Goal: Information Seeking & Learning: Learn about a topic

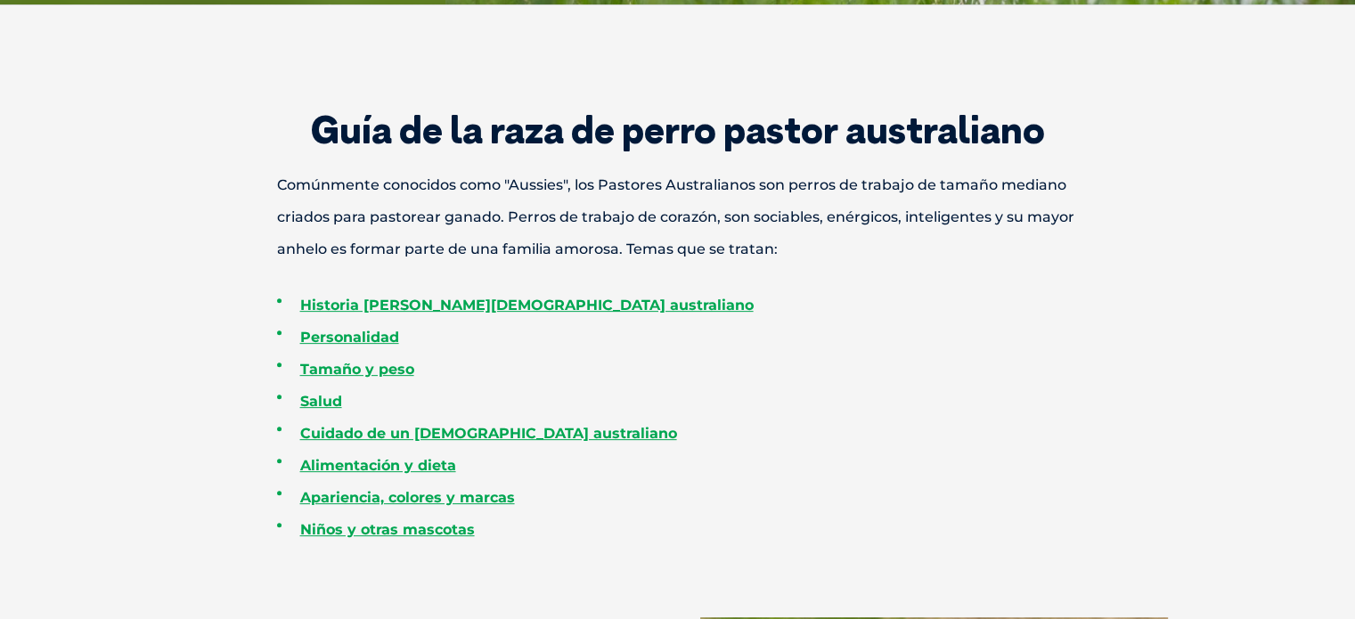
scroll to position [624, 0]
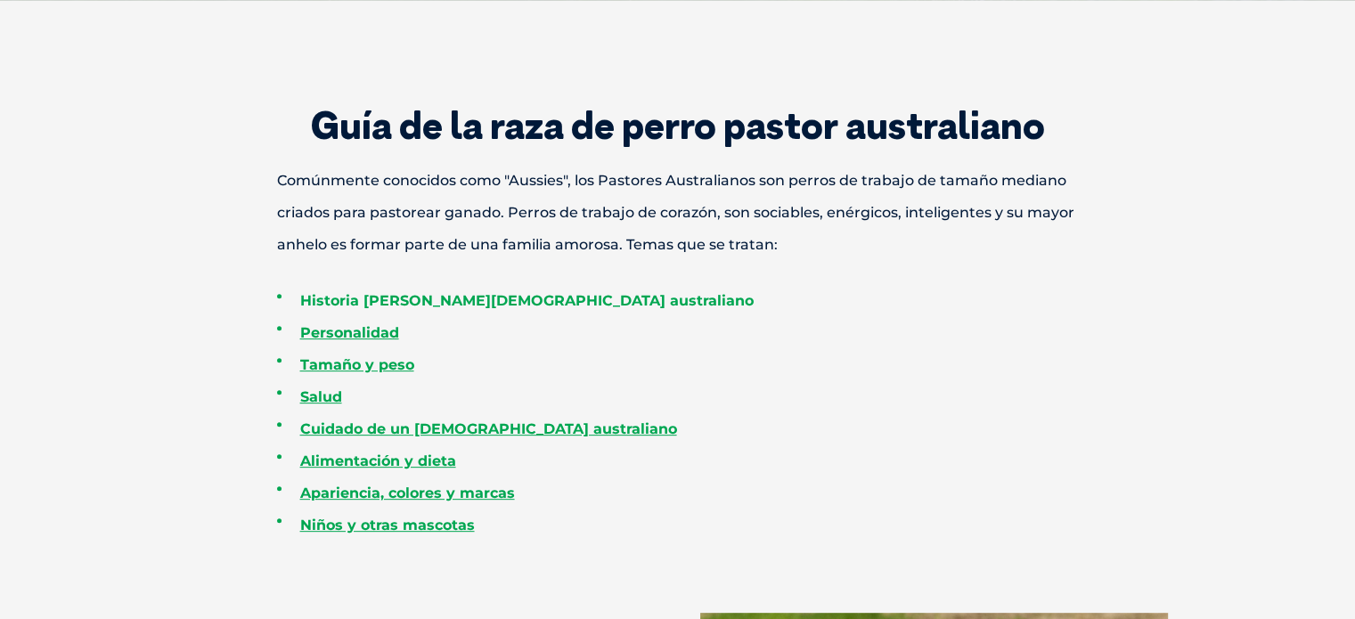
click at [452, 297] on font "Historia [PERSON_NAME][DEMOGRAPHIC_DATA] australiano" at bounding box center [527, 300] width 454 height 17
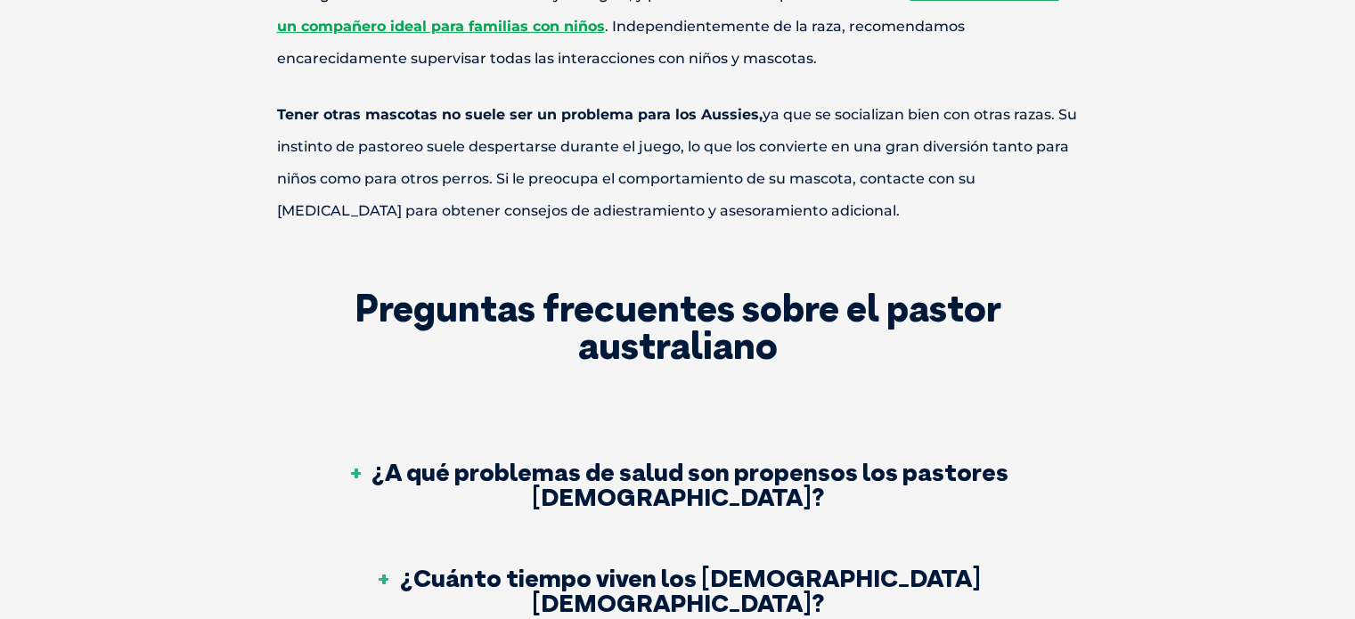
scroll to position [5778, 0]
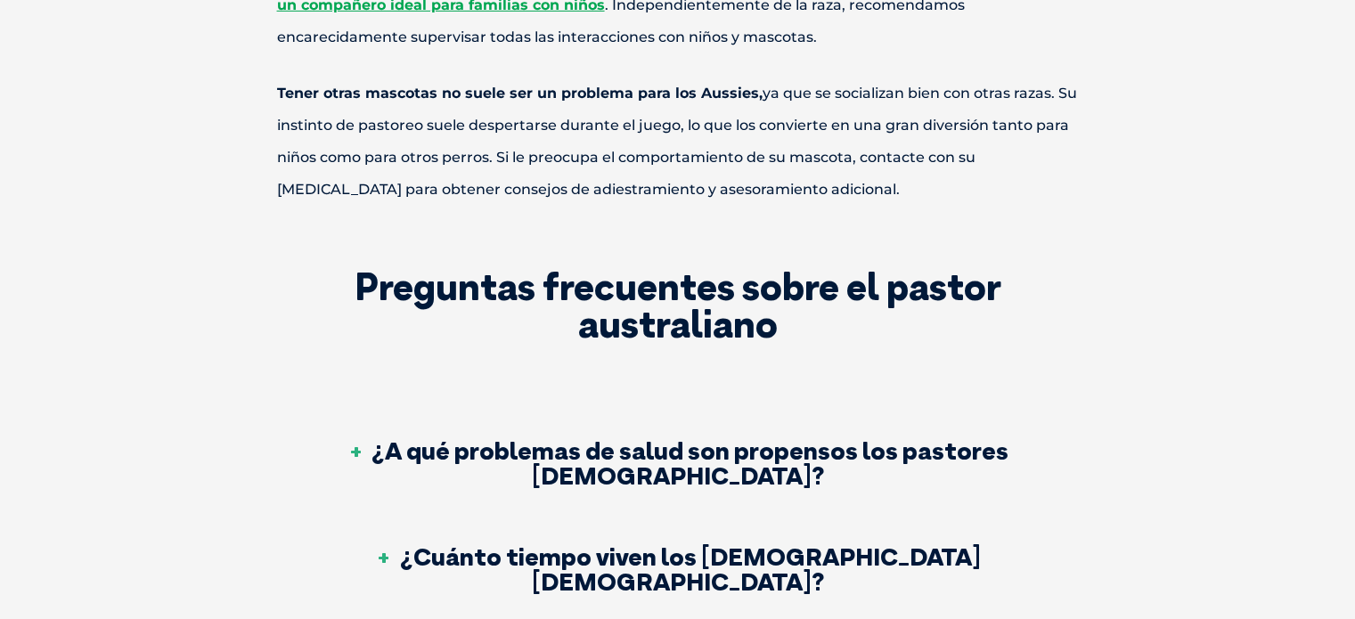
click at [702, 435] on font "¿A qué problemas de salud son propensos los pastores [DEMOGRAPHIC_DATA]?" at bounding box center [690, 463] width 637 height 56
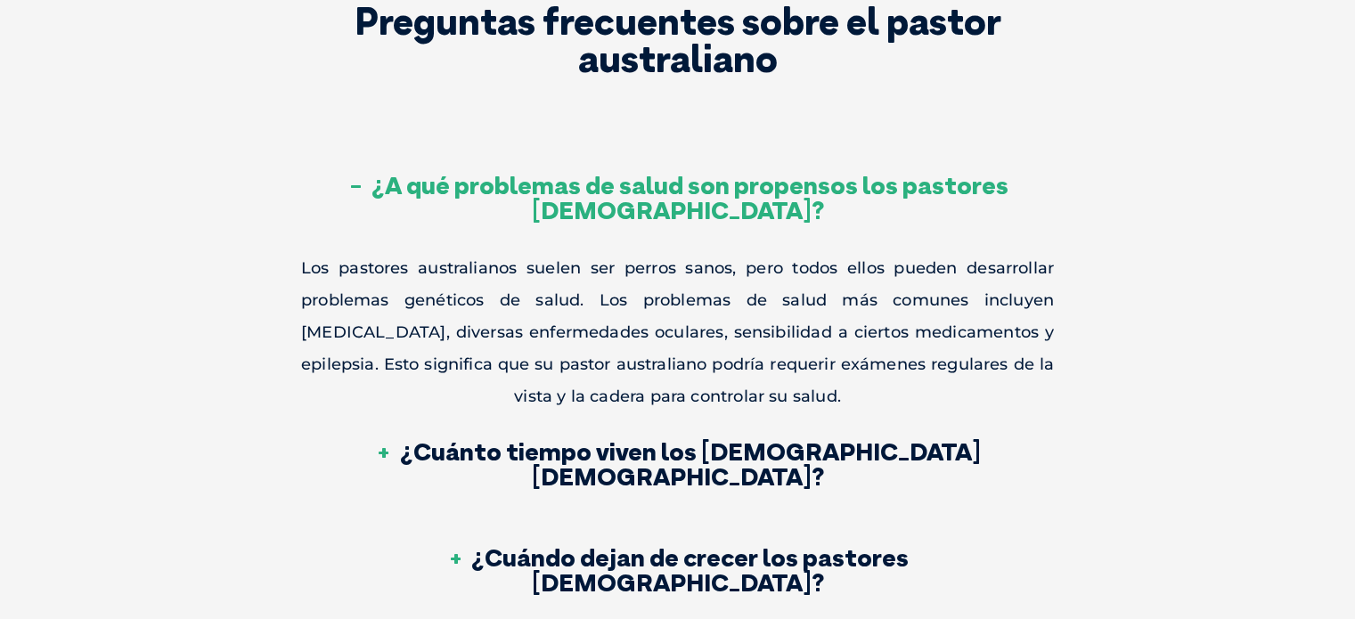
scroll to position [6045, 0]
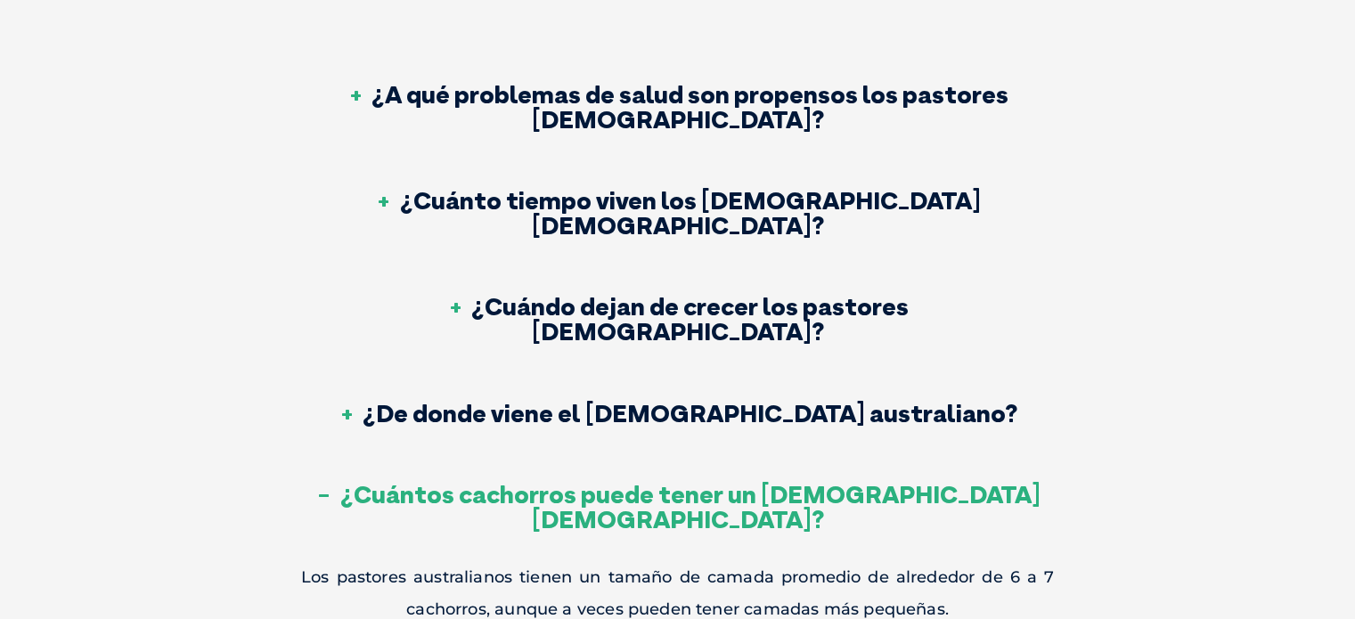
scroll to position [6223, 0]
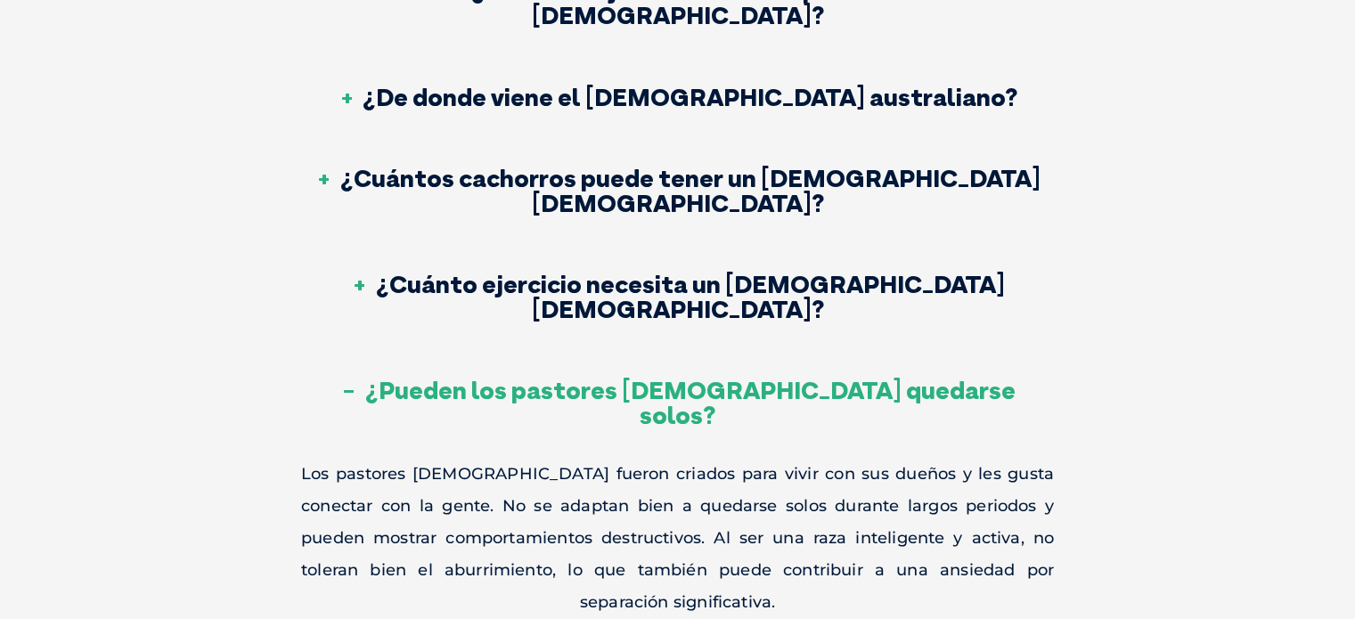
scroll to position [6491, 0]
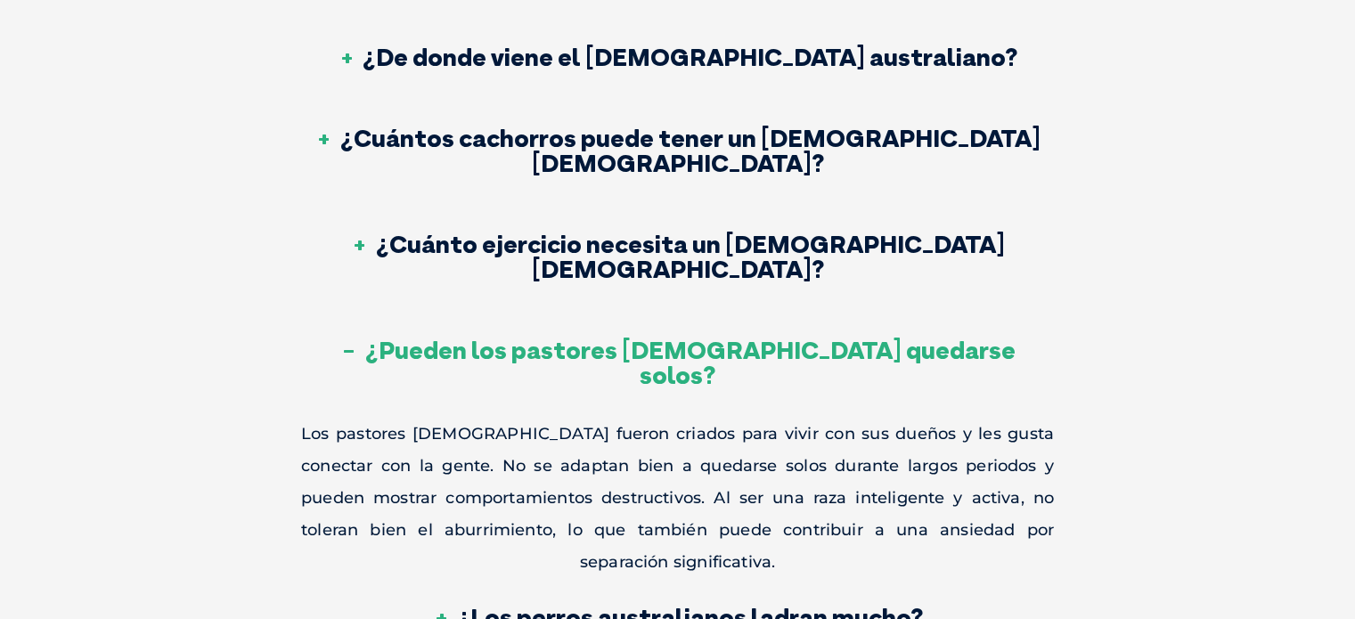
click at [597, 601] on font "¿Los perros australianos ladran mucho?" at bounding box center [690, 616] width 466 height 31
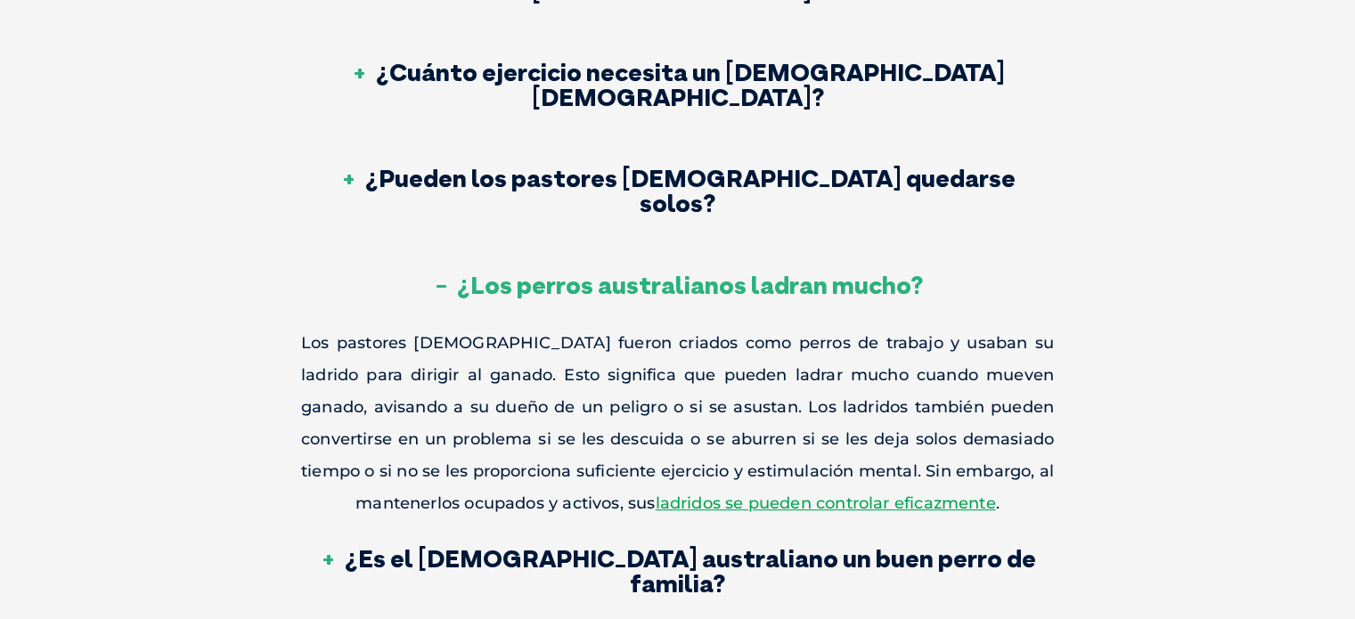
scroll to position [6669, 0]
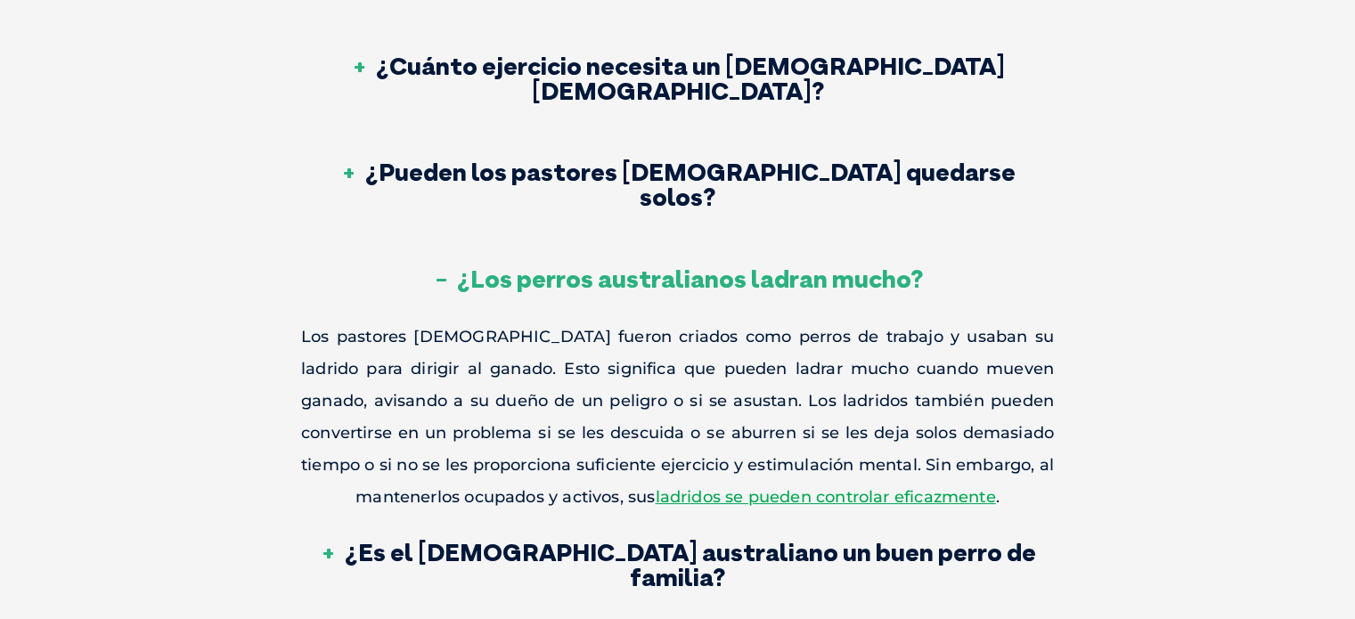
click at [619, 536] on font "¿Es el [DEMOGRAPHIC_DATA] australiano un buen perro de familia?" at bounding box center [690, 564] width 691 height 56
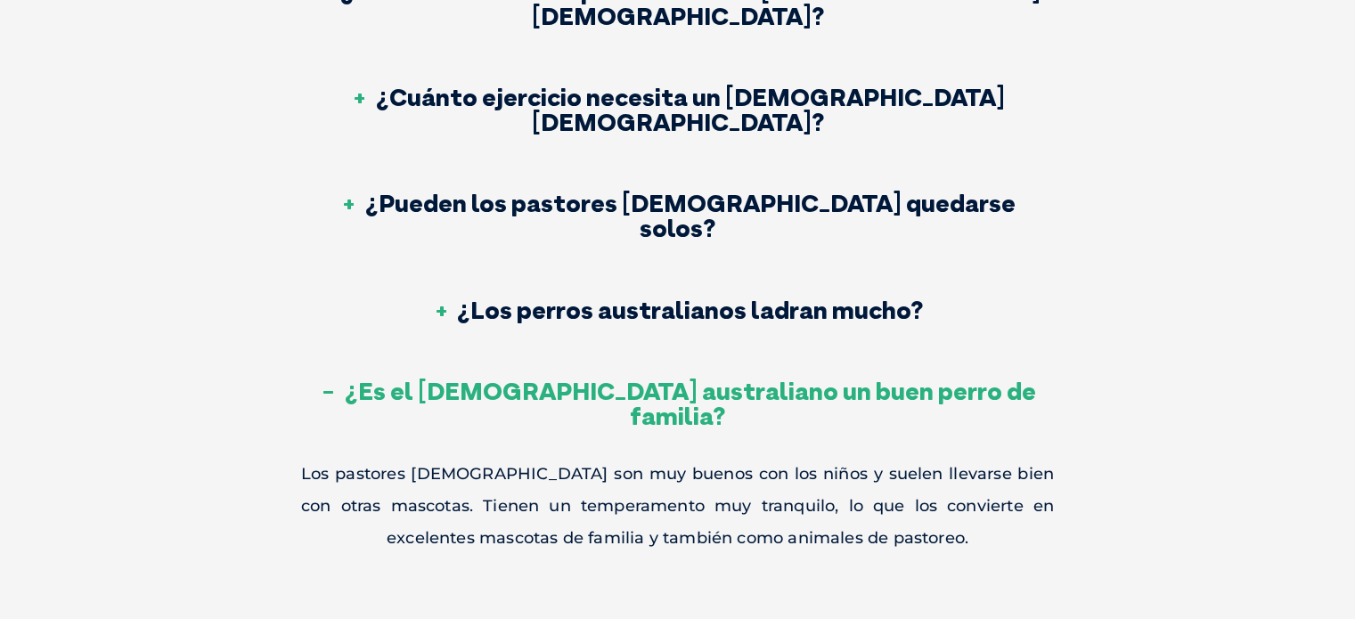
scroll to position [6491, 0]
